Goal: Navigation & Orientation: Find specific page/section

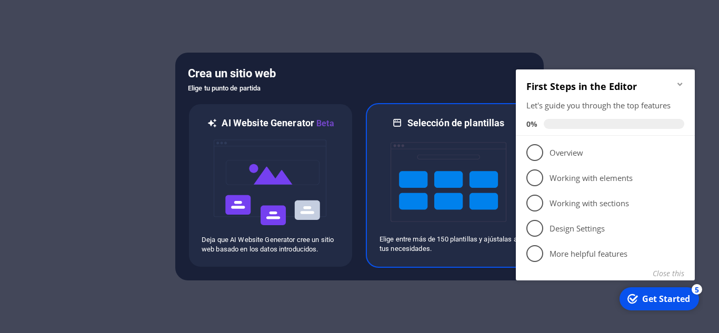
click at [427, 142] on img at bounding box center [449, 181] width 116 height 105
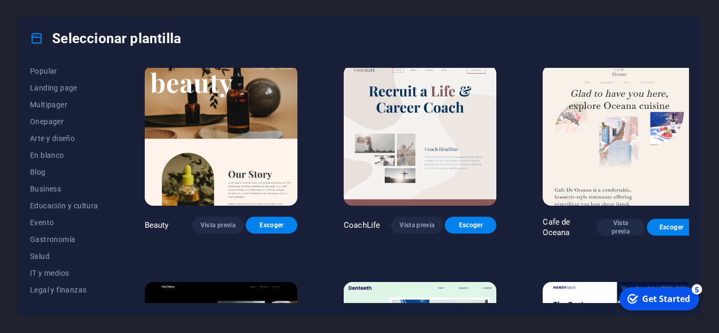
scroll to position [62, 0]
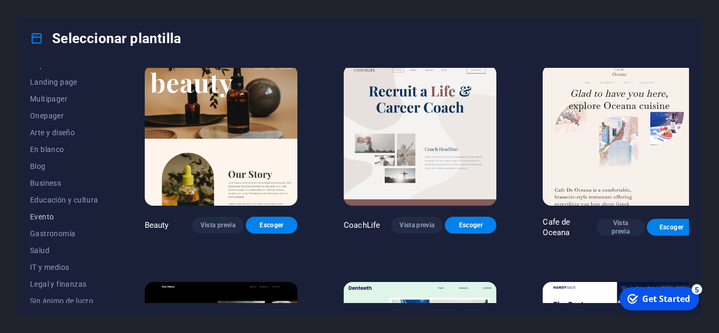
click at [52, 210] on button "Evento" at bounding box center [64, 216] width 68 height 17
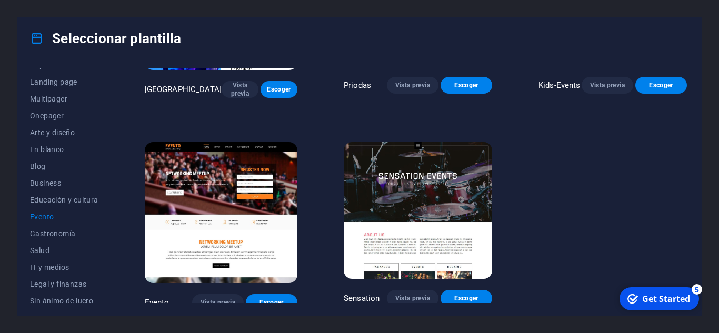
drag, startPoint x: 686, startPoint y: 231, endPoint x: 686, endPoint y: 220, distance: 11.6
click at [686, 220] on div "Wonder Planner Vista previa Escoger S&L Vista previa Escoger MeetUp Vista previ…" at bounding box center [416, 10] width 546 height 601
drag, startPoint x: 686, startPoint y: 220, endPoint x: 693, endPoint y: 207, distance: 13.9
click at [693, 207] on div "Todas las plantillas Mis plantillas Nueva Popular Landing page Multipager Onepa…" at bounding box center [359, 187] width 684 height 256
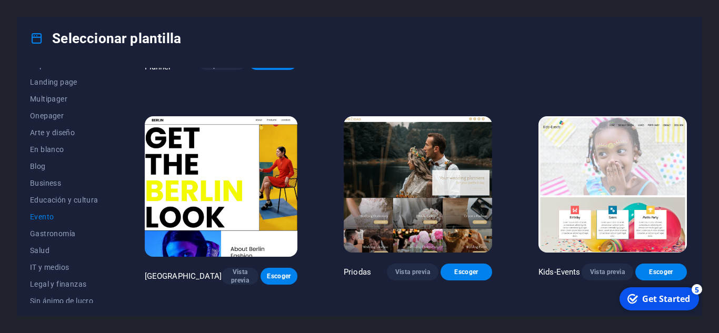
scroll to position [181, 0]
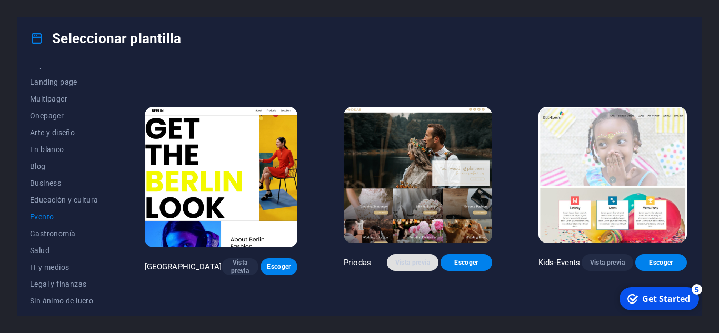
click at [410, 258] on span "Vista previa" at bounding box center [412, 262] width 35 height 8
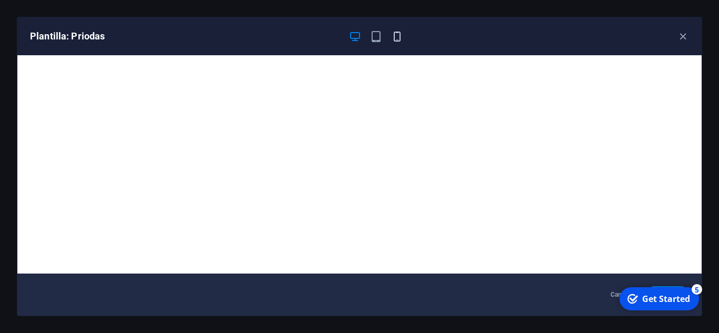
click at [401, 36] on icon "button" at bounding box center [397, 37] width 12 height 12
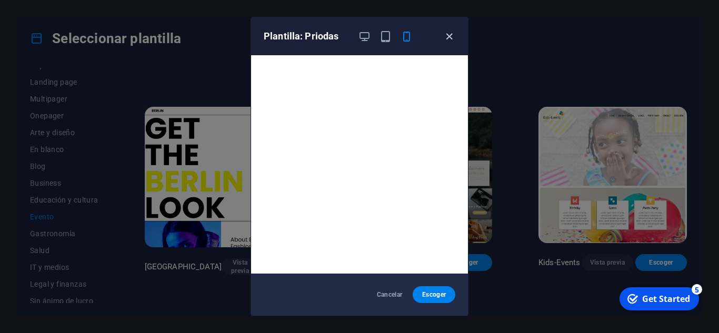
click at [450, 37] on icon "button" at bounding box center [449, 37] width 12 height 12
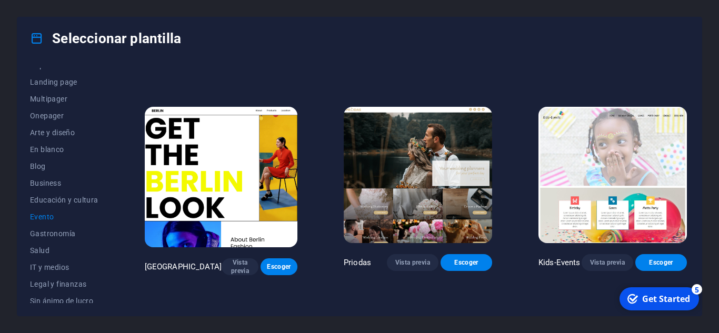
drag, startPoint x: 686, startPoint y: 165, endPoint x: 688, endPoint y: 175, distance: 10.2
click at [688, 175] on div "Wonder Planner Vista previa Escoger S&L Vista previa Escoger MeetUp Vista previ…" at bounding box center [416, 185] width 546 height 235
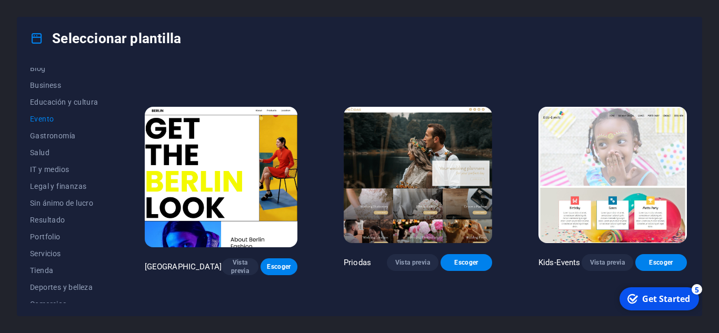
scroll to position [203, 0]
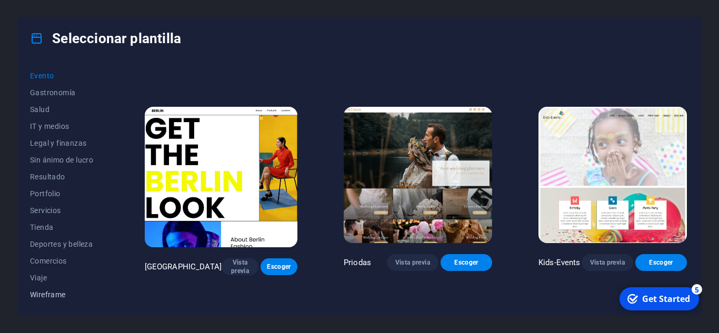
click at [75, 299] on button "Wireframe" at bounding box center [64, 294] width 68 height 17
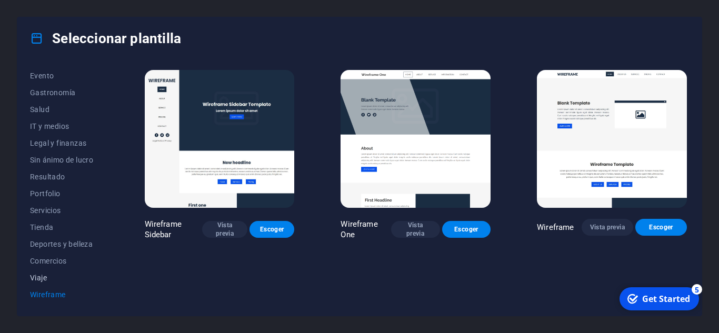
click at [70, 274] on span "Viaje" at bounding box center [64, 278] width 68 height 8
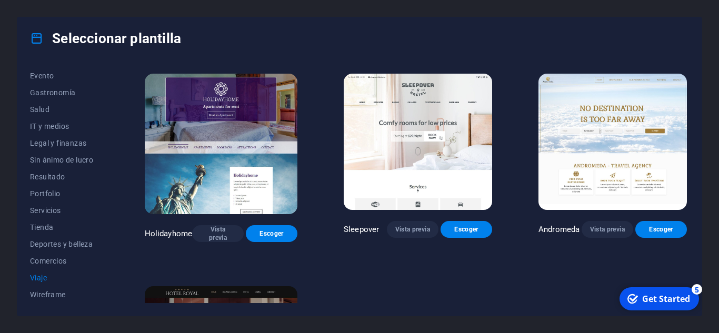
scroll to position [262, 0]
